Goal: Task Accomplishment & Management: Complete application form

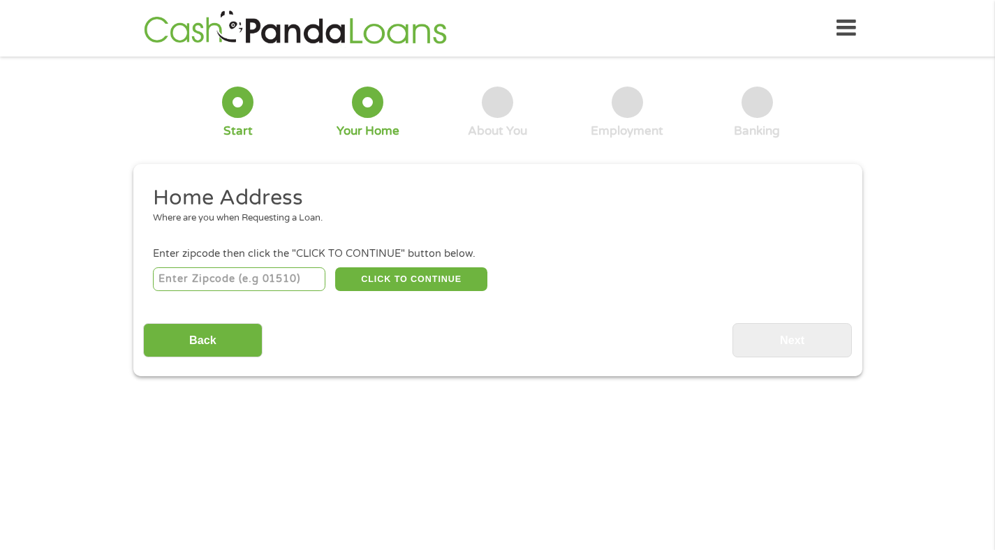
click at [263, 279] on input "number" at bounding box center [239, 279] width 172 height 24
type input "28202"
click at [413, 306] on div "Home Address Where are you when Requesting a Loan. Enter zipcode then click the…" at bounding box center [497, 270] width 709 height 173
click at [390, 282] on button "CLICK TO CONTINUE" at bounding box center [411, 279] width 152 height 24
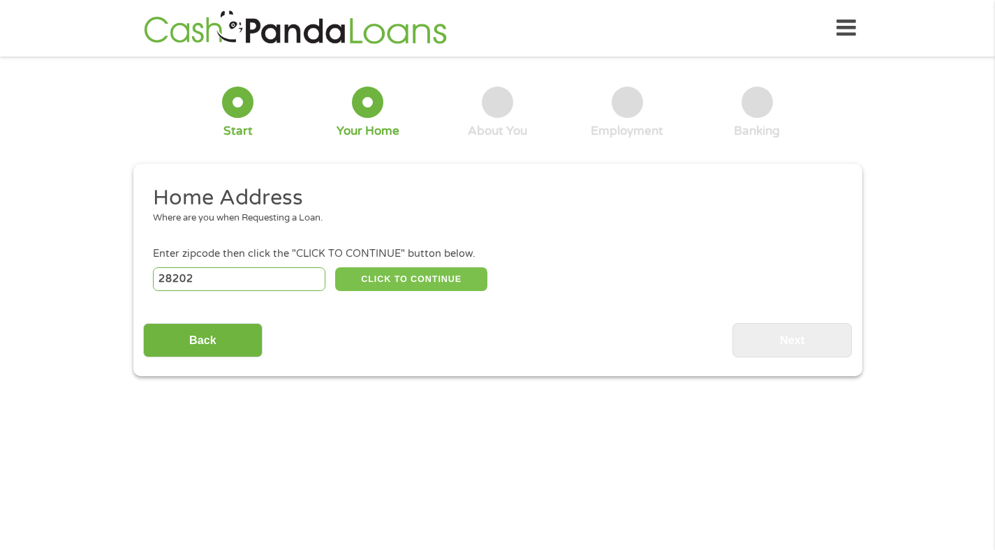
type input "28202"
type input "Charlotte"
select select "[US_STATE]"
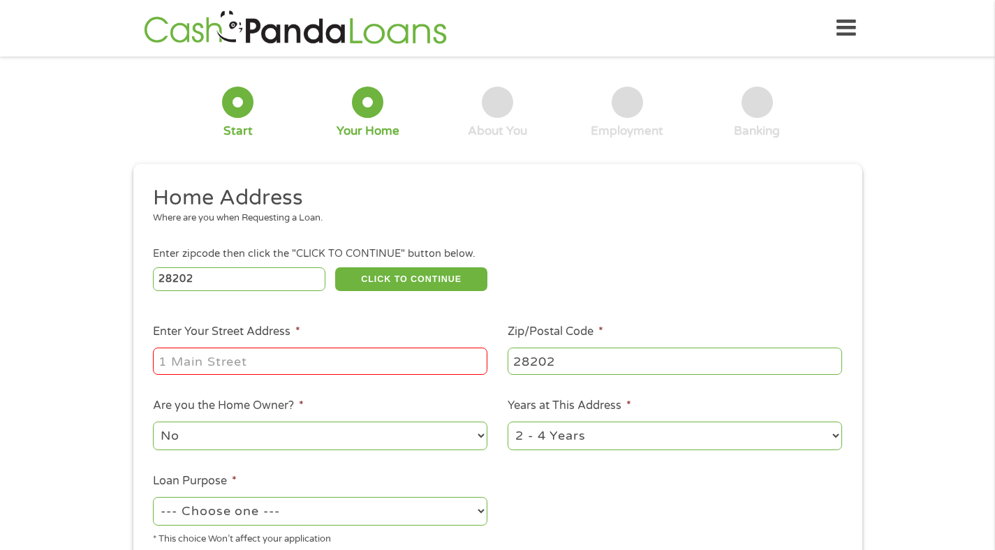
click at [300, 364] on input "Enter Your Street Address *" at bounding box center [320, 361] width 334 height 27
type input "[STREET_ADDRESS]"
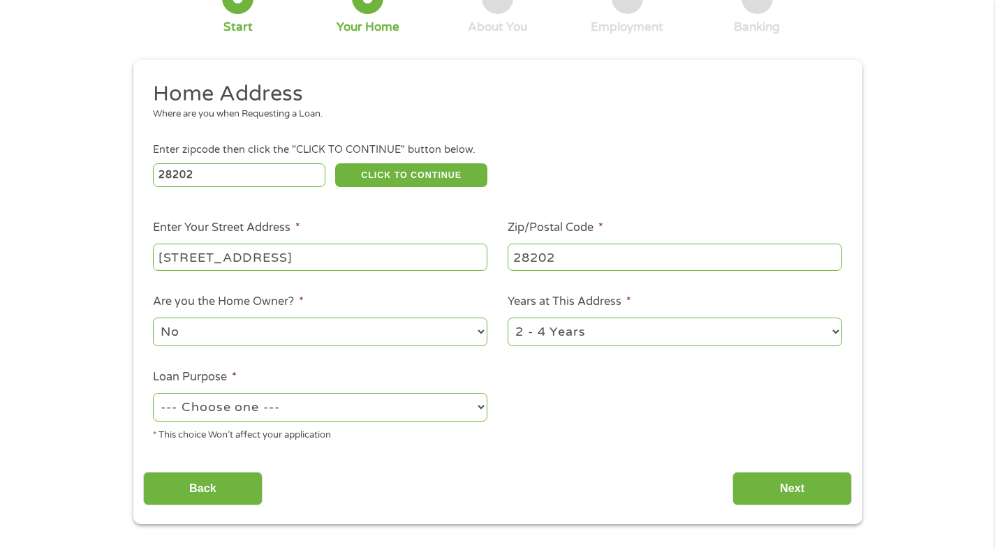
scroll to position [116, 0]
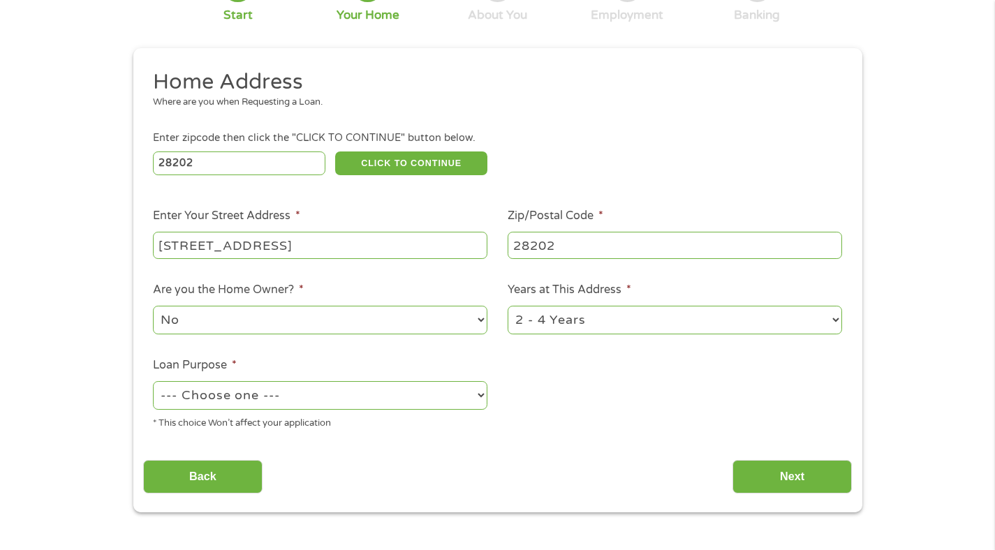
click at [578, 312] on select "1 Year or less 1 - 2 Years 2 - 4 Years Over 4 Years" at bounding box center [675, 320] width 334 height 29
click at [569, 335] on div "1 Year or less 1 - 2 Years 2 - 4 Years Over 4 Years" at bounding box center [675, 321] width 334 height 34
click at [570, 324] on select "1 Year or less 1 - 2 Years 2 - 4 Years Over 4 Years" at bounding box center [675, 320] width 334 height 29
select select "12months"
click at [293, 397] on select "--- Choose one --- Pay Bills Debt Consolidation Home Improvement Major Purchase…" at bounding box center [320, 395] width 334 height 29
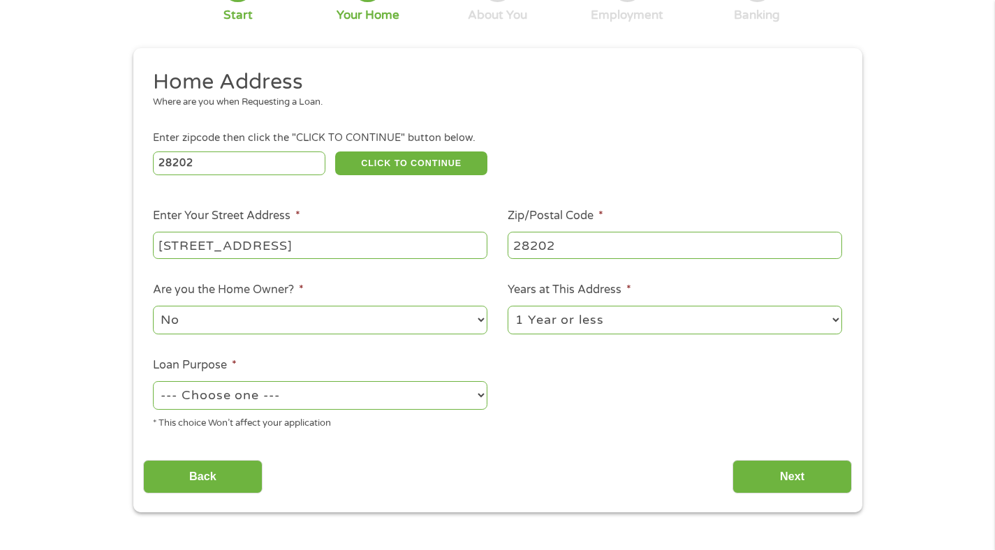
select select "debtconsolidation"
click at [790, 466] on input "Next" at bounding box center [791, 477] width 119 height 34
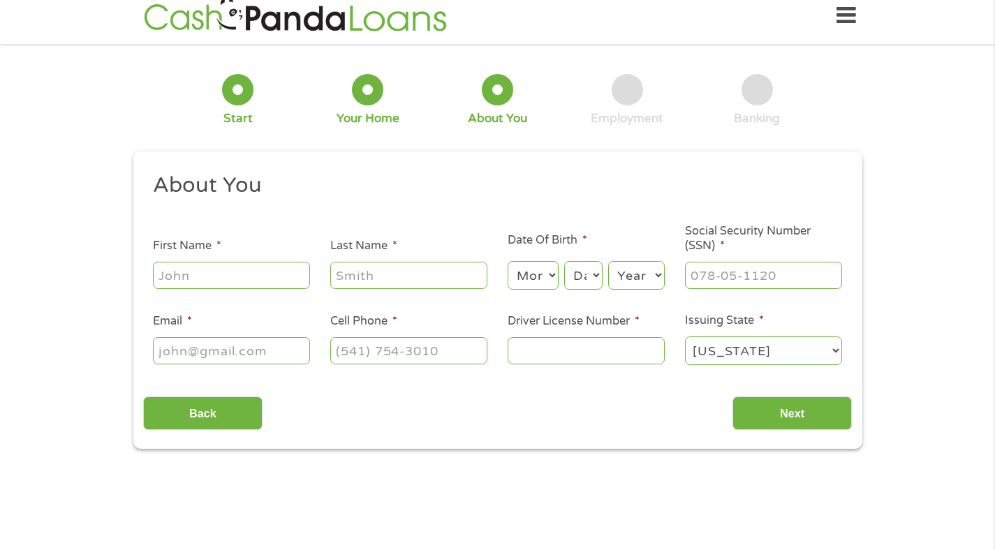
scroll to position [0, 0]
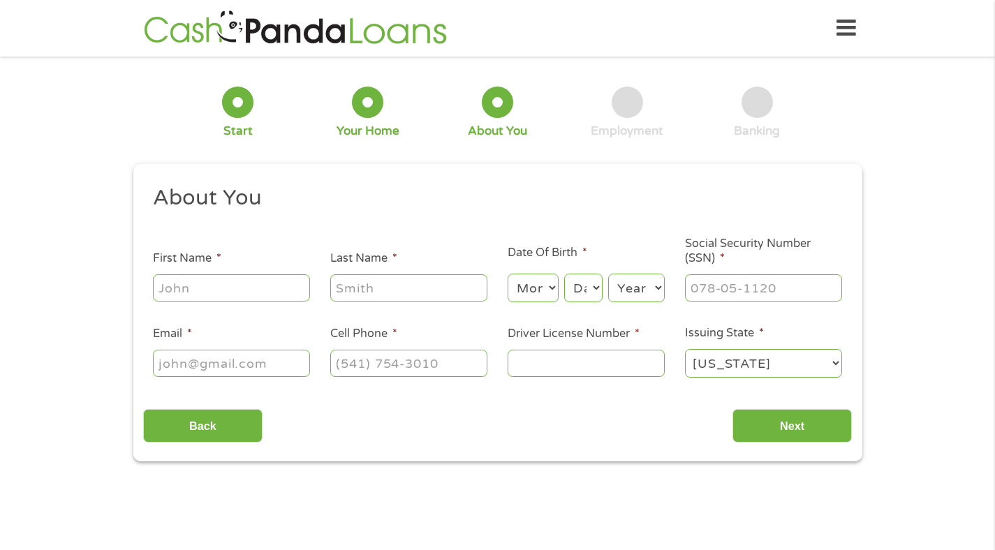
click at [212, 290] on input "First Name *" at bounding box center [231, 287] width 157 height 27
type input "[PERSON_NAME]"
click at [531, 286] on select "Month 1 2 3 4 5 6 7 8 9 10 11 12" at bounding box center [533, 288] width 51 height 29
select select "5"
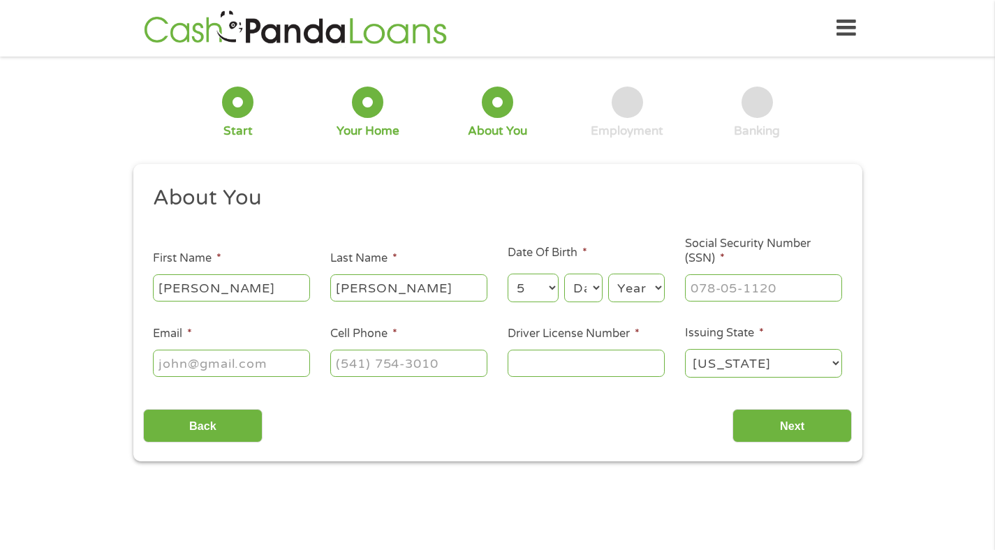
click at [586, 289] on select "Day 1 2 3 4 5 6 7 8 9 10 11 12 13 14 15 16 17 18 19 20 21 22 23 24 25 26 27 28 …" at bounding box center [583, 288] width 38 height 29
select select "2"
click at [635, 285] on select "Year [DATE] 2006 2005 2004 2003 2002 2001 2000 1999 1998 1997 1996 1995 1994 19…" at bounding box center [636, 288] width 57 height 29
select select "1997"
type input "___-__-____"
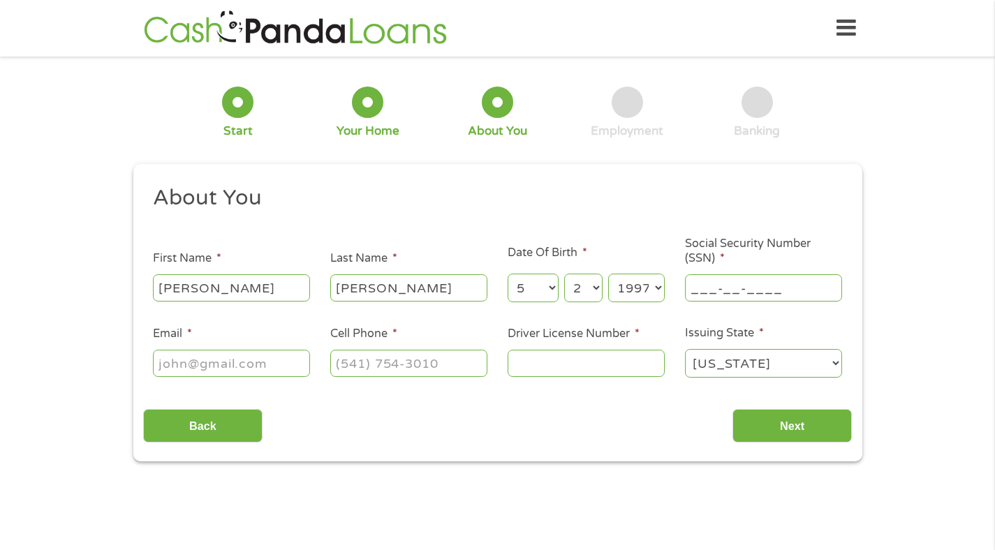
click at [731, 290] on input "___-__-____" at bounding box center [763, 287] width 157 height 27
type input "656-01-5648"
click at [267, 362] on input "Email *" at bounding box center [231, 363] width 157 height 27
type input "[EMAIL_ADDRESS][DOMAIN_NAME]"
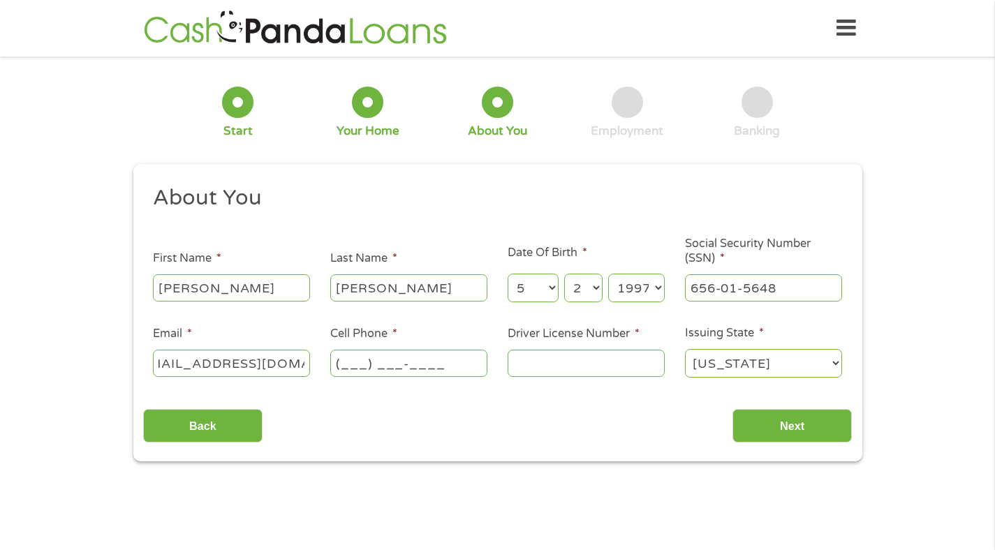
scroll to position [0, 0]
type input "[PHONE_NUMBER]"
click at [528, 366] on input "Driver License Number *" at bounding box center [586, 363] width 157 height 27
type input "103351206"
click at [716, 369] on select "[US_STATE] [US_STATE] [US_STATE] [US_STATE] [US_STATE] [US_STATE] [US_STATE] [U…" at bounding box center [763, 363] width 157 height 29
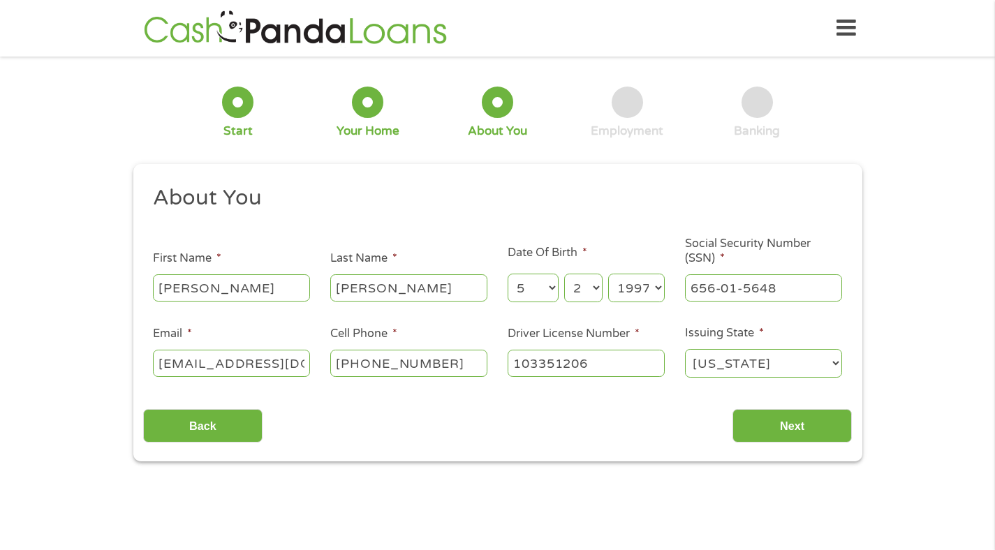
select select "[US_STATE]"
click at [811, 429] on input "Next" at bounding box center [791, 426] width 119 height 34
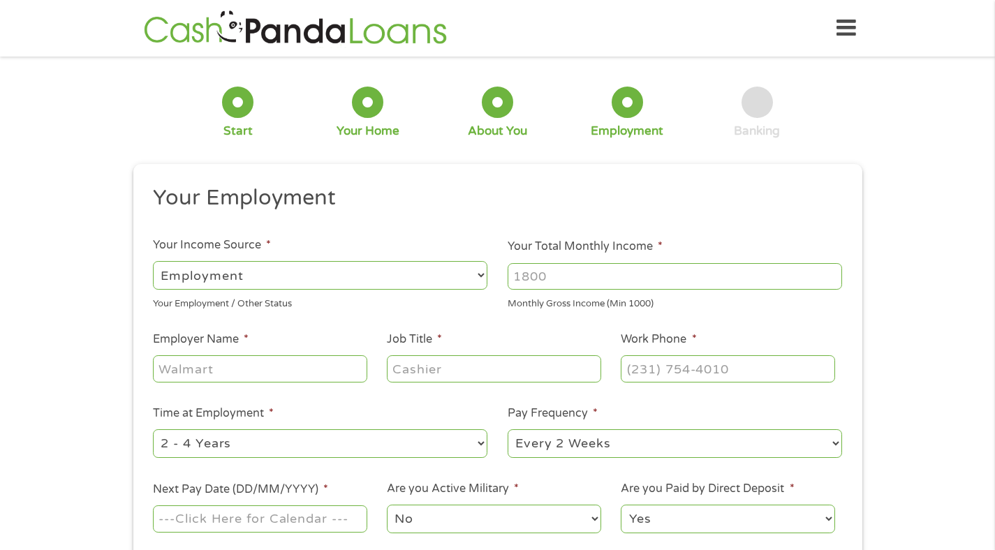
scroll to position [6, 6]
click at [559, 281] on input "Your Total Monthly Income *" at bounding box center [675, 276] width 334 height 27
type input "5000"
click at [252, 373] on input "Employer Name *" at bounding box center [260, 368] width 214 height 27
type input "Veteran Affairs"
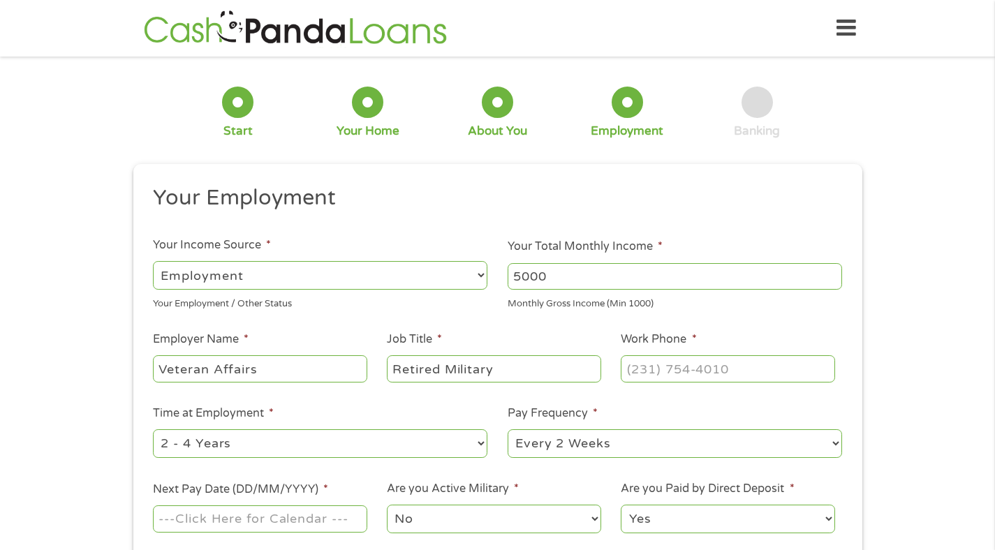
type input "Retired Military"
type input "[PHONE_NUMBER]"
click at [287, 452] on select "--- Choose one --- 1 Year or less 1 - 2 Years 2 - 4 Years Over 4 Years" at bounding box center [320, 443] width 334 height 29
select select "60months"
click at [586, 441] on select "--- Choose one --- Every 2 Weeks Every Week Monthly Semi-Monthly" at bounding box center [675, 443] width 334 height 29
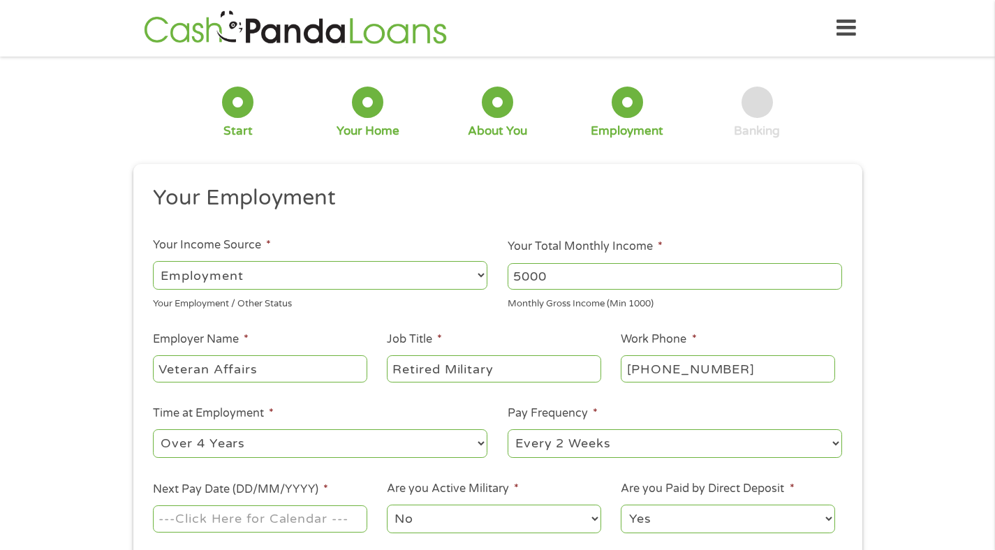
select select "monthly"
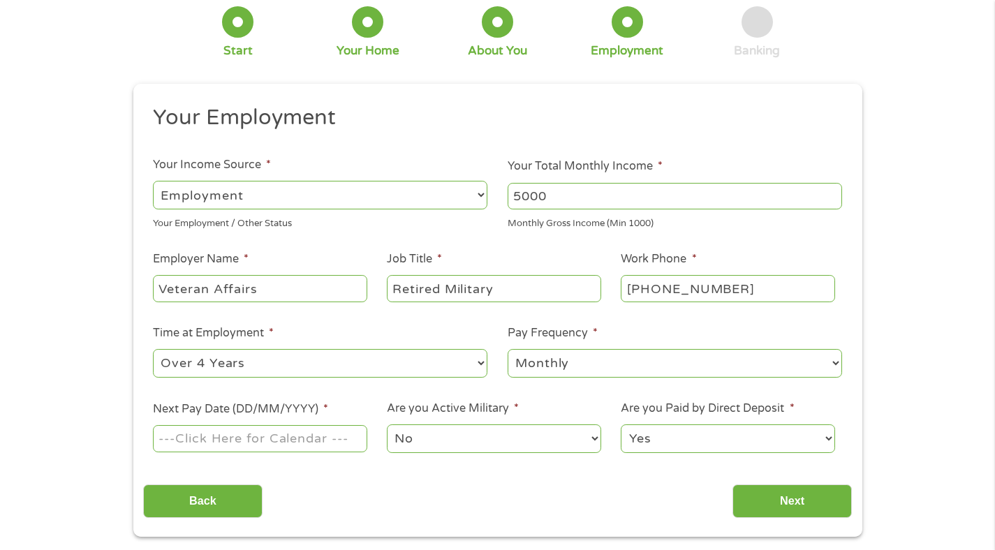
scroll to position [87, 0]
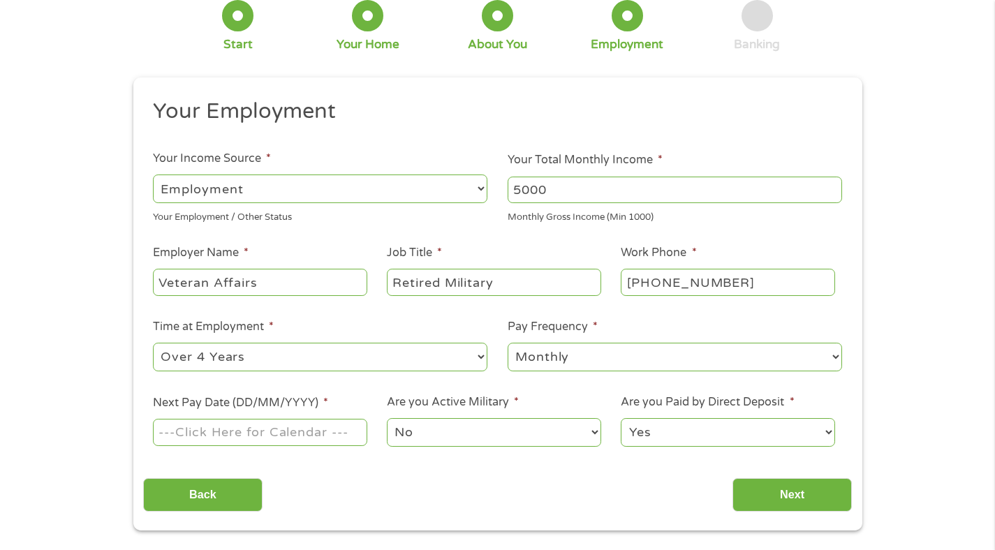
click at [228, 418] on div at bounding box center [260, 433] width 214 height 32
click at [223, 434] on input "Next Pay Date (DD/MM/YYYY) *" at bounding box center [260, 432] width 214 height 27
type input "0"
type input "[DATE]"
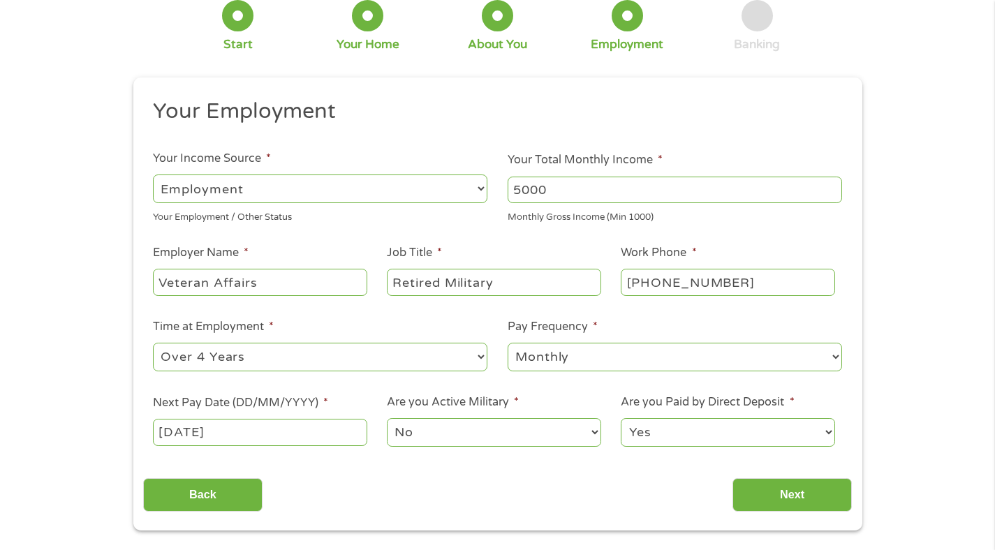
click at [495, 441] on select "No Yes" at bounding box center [494, 432] width 214 height 29
click at [791, 511] on input "Next" at bounding box center [791, 495] width 119 height 34
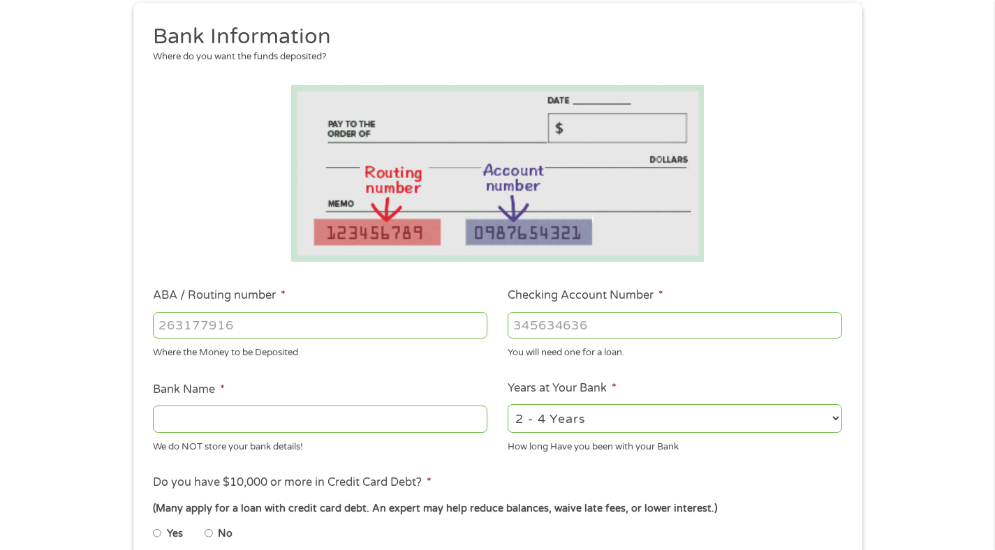
scroll to position [177, 0]
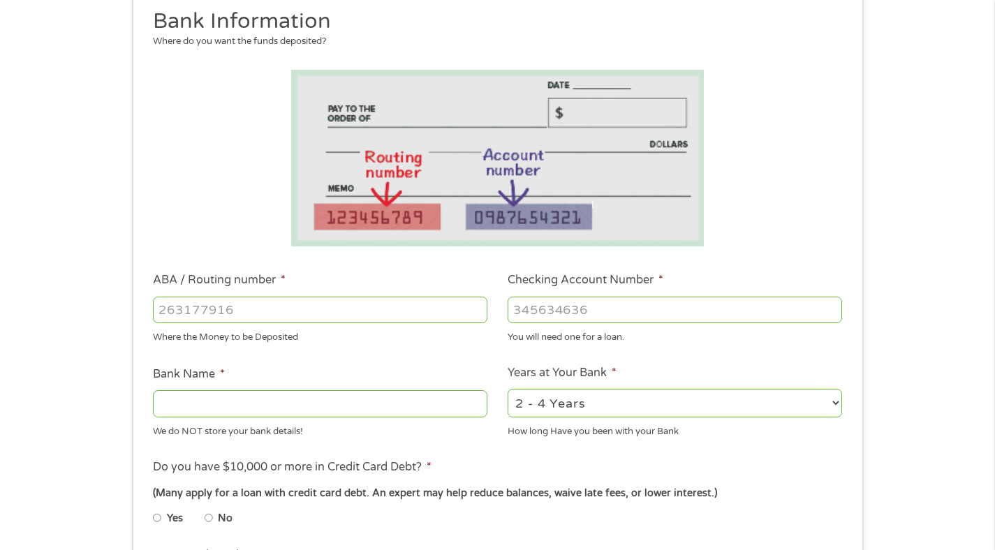
click at [225, 403] on input "Bank Name *" at bounding box center [320, 403] width 334 height 27
type input "Capital One Finance"
click at [581, 415] on select "2 - 4 Years 6 - 12 Months 1 - 2 Years Over 4 Years" at bounding box center [675, 403] width 334 height 29
click at [590, 400] on select "2 - 4 Years 6 - 12 Months 1 - 2 Years Over 4 Years" at bounding box center [675, 403] width 334 height 29
select select "12months"
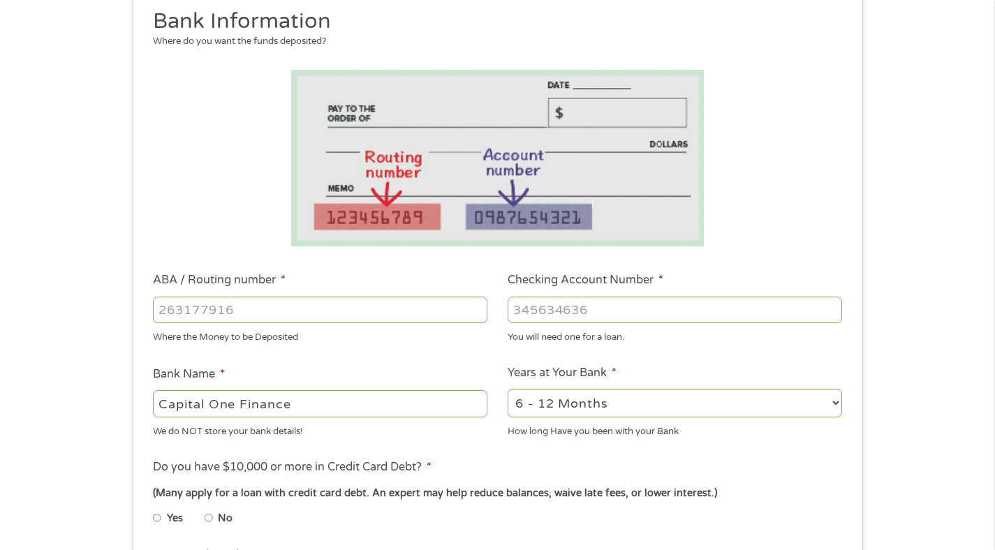
click at [266, 307] on input "ABA / Routing number *" at bounding box center [320, 310] width 334 height 27
type input "031176110"
type input "CAPITAL ONE NA"
type input "031176110"
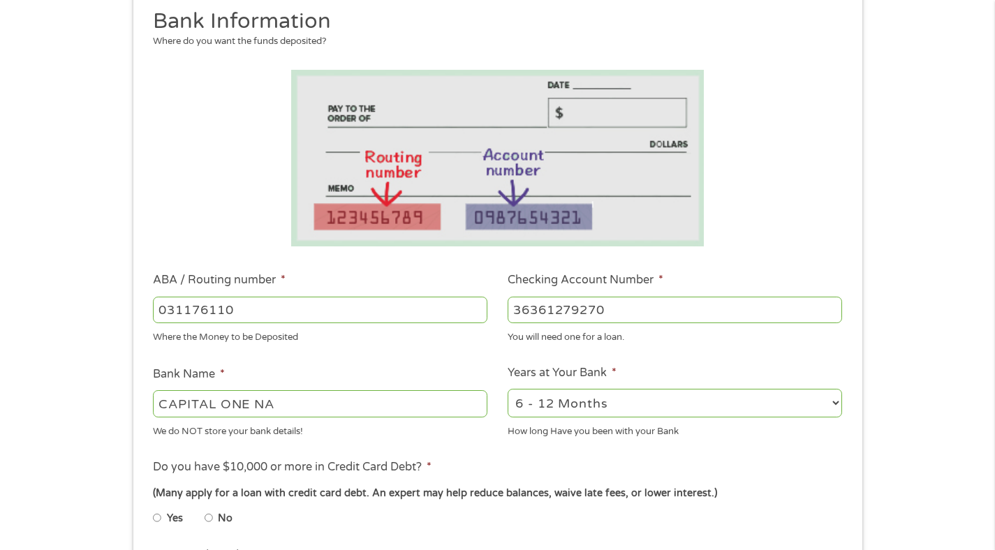
type input "36361279270"
click at [411, 445] on ul "Bank Information Where do you want the funds deposited? ABA / Routing number * …" at bounding box center [497, 355] width 709 height 695
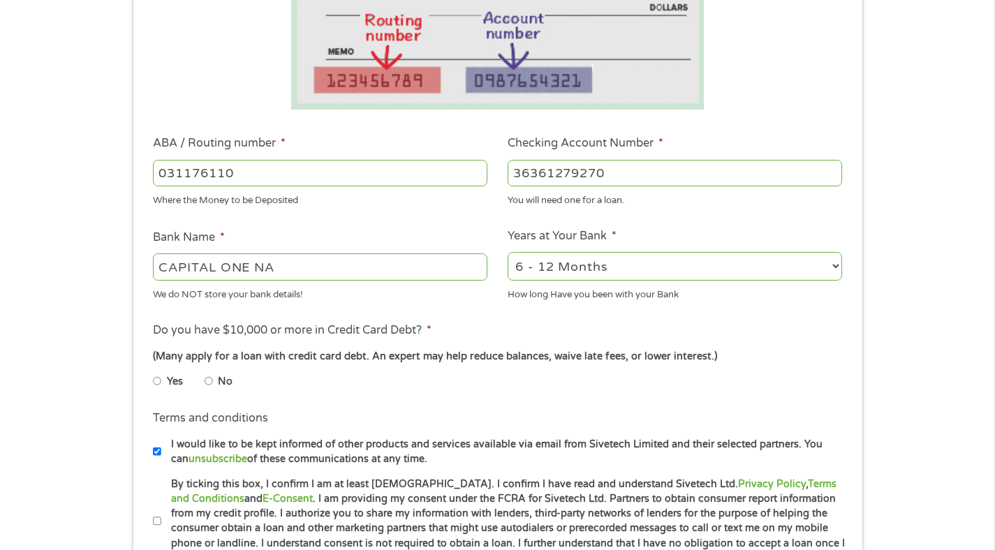
scroll to position [323, 0]
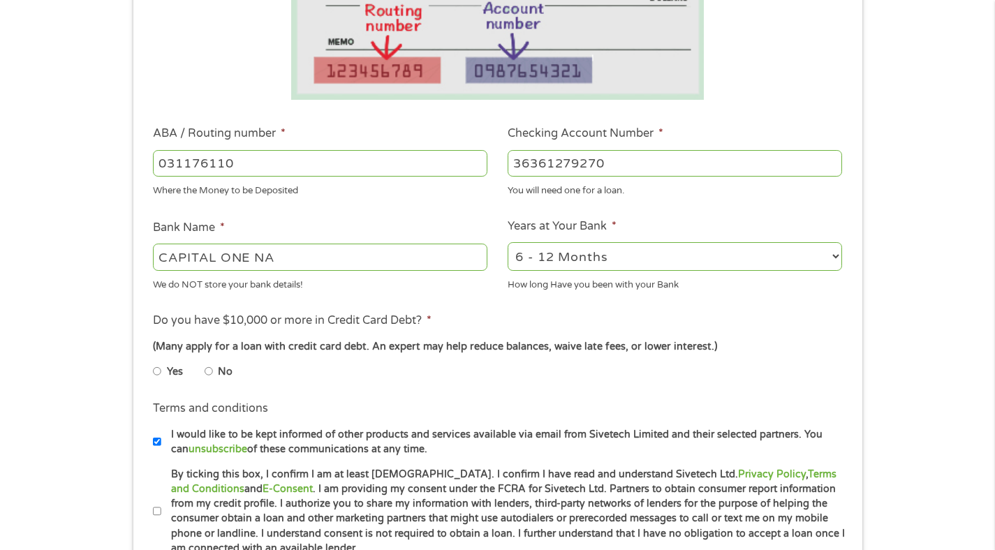
click at [207, 371] on input "No" at bounding box center [209, 371] width 8 height 22
radio input "true"
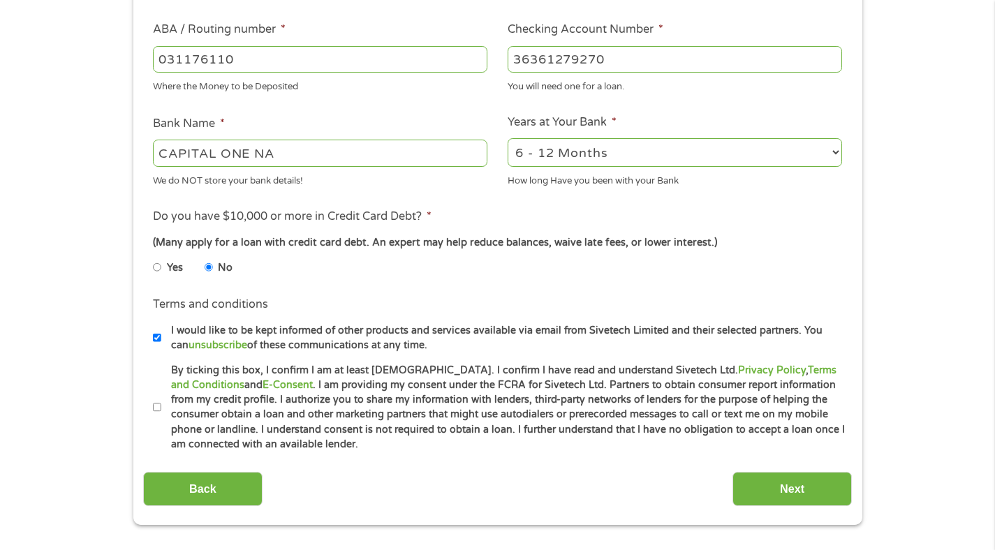
scroll to position [429, 0]
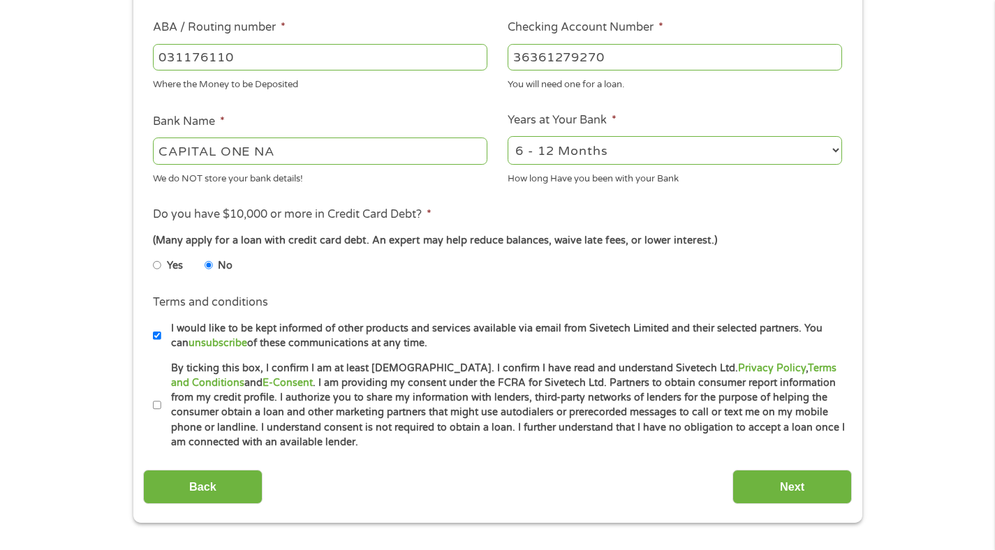
click at [156, 408] on input "By ticking this box, I confirm I am at least [DEMOGRAPHIC_DATA]. I confirm I ha…" at bounding box center [157, 405] width 8 height 22
checkbox input "true"
click at [154, 337] on input "I would like to be kept informed of other products and services available via e…" at bounding box center [157, 336] width 8 height 22
checkbox input "false"
click at [767, 482] on input "Next" at bounding box center [791, 487] width 119 height 34
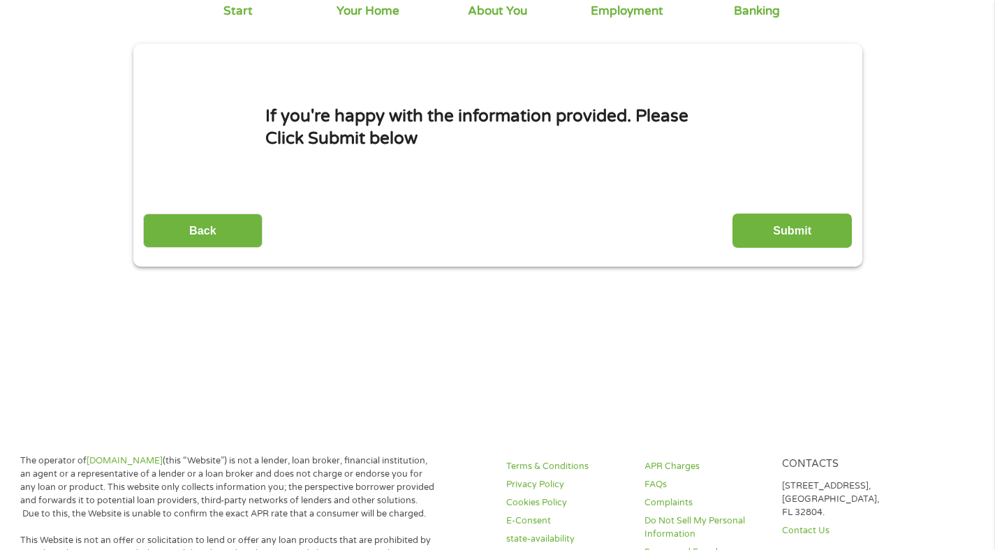
scroll to position [0, 0]
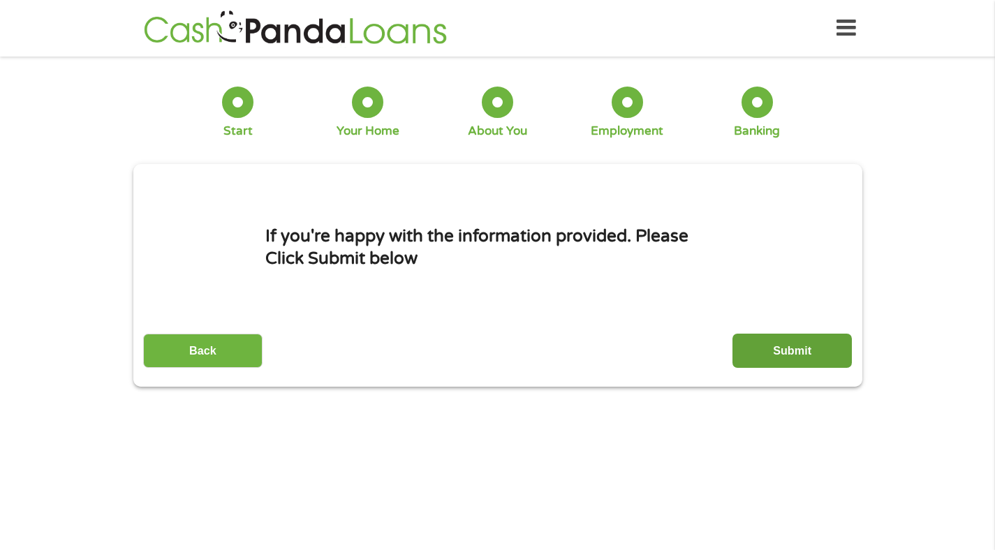
click at [777, 362] on input "Submit" at bounding box center [791, 351] width 119 height 34
